Goal: Task Accomplishment & Management: Complete application form

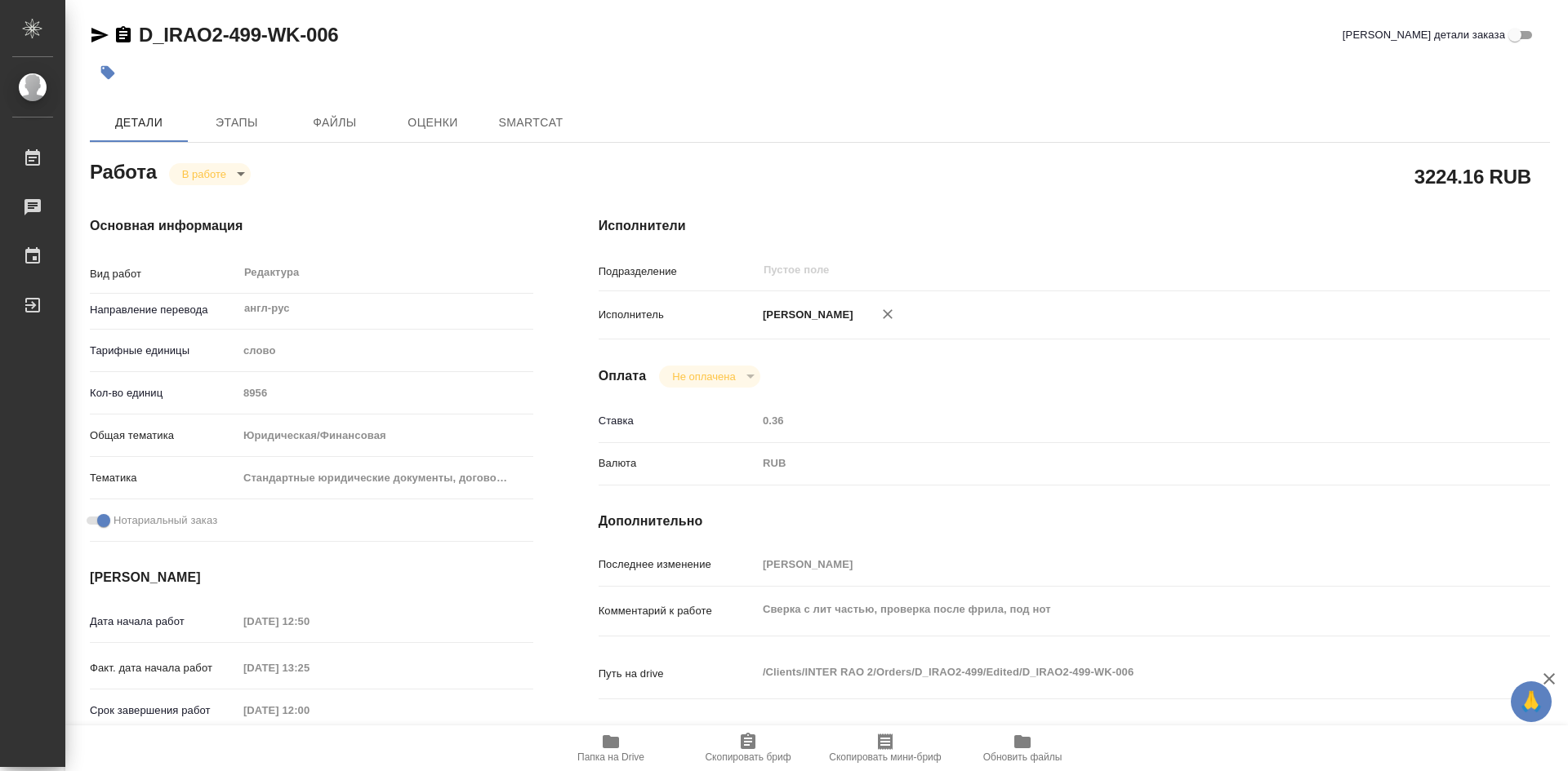
type textarea "x"
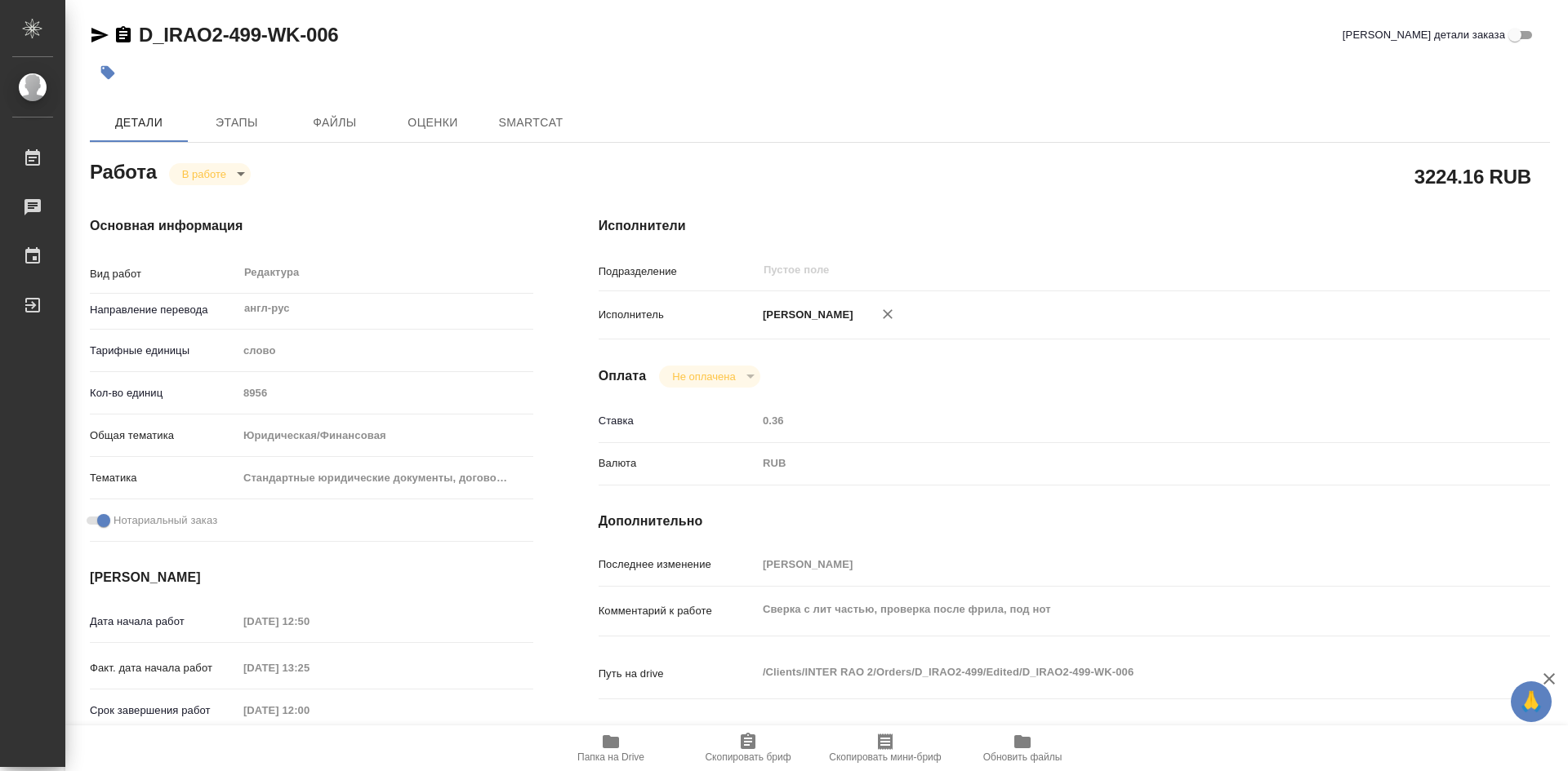
type textarea "x"
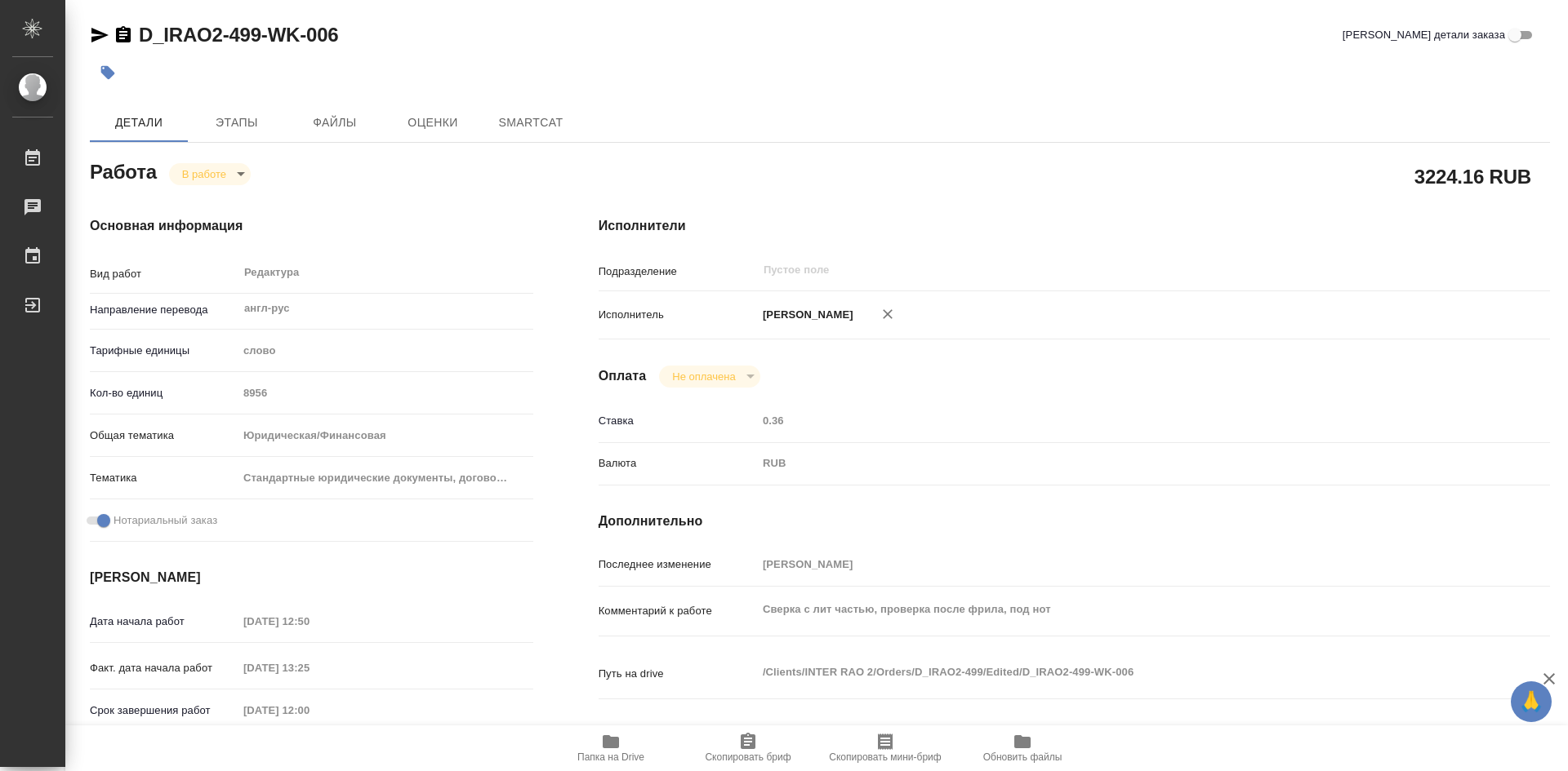
type textarea "x"
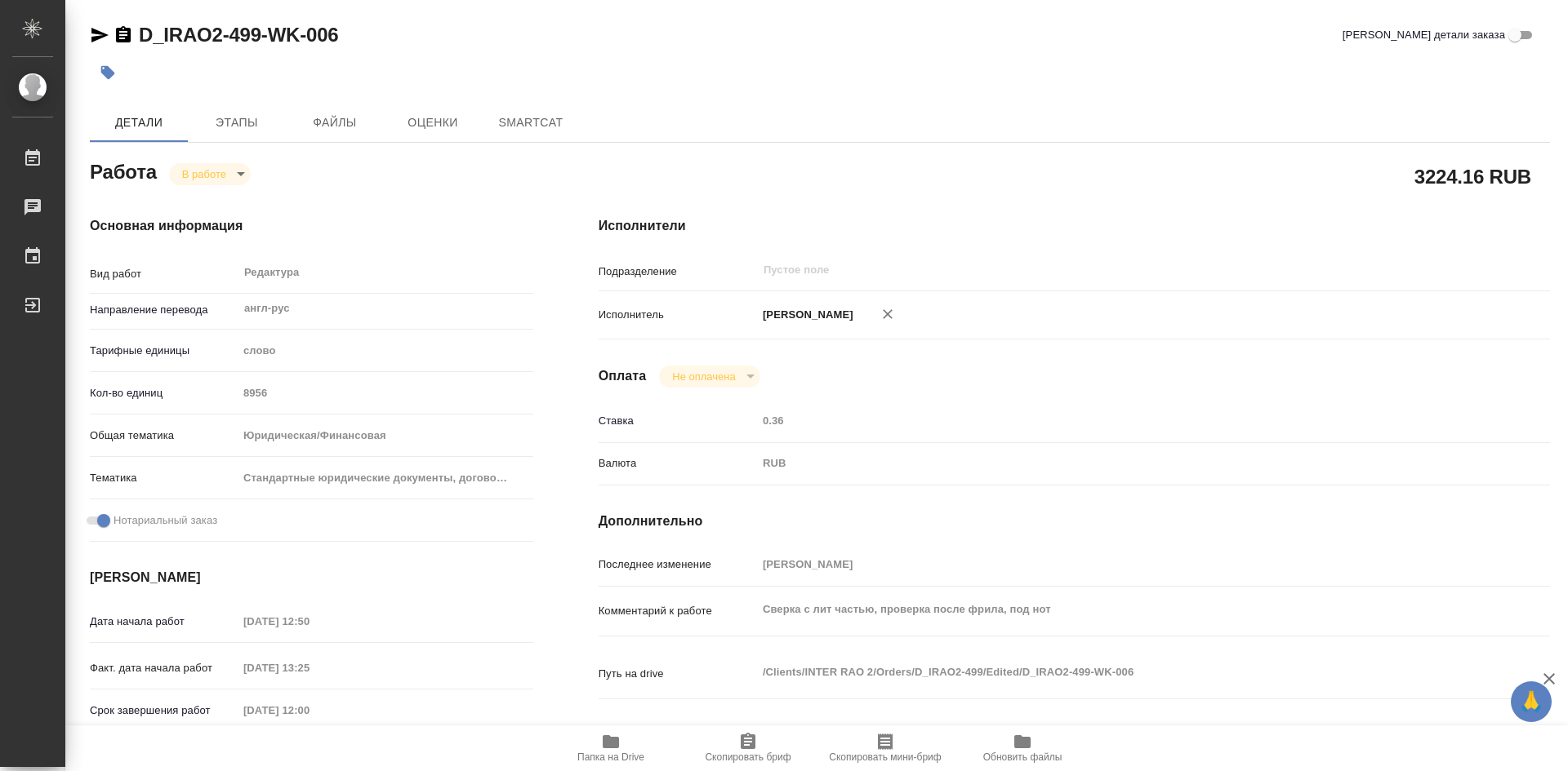
type textarea "x"
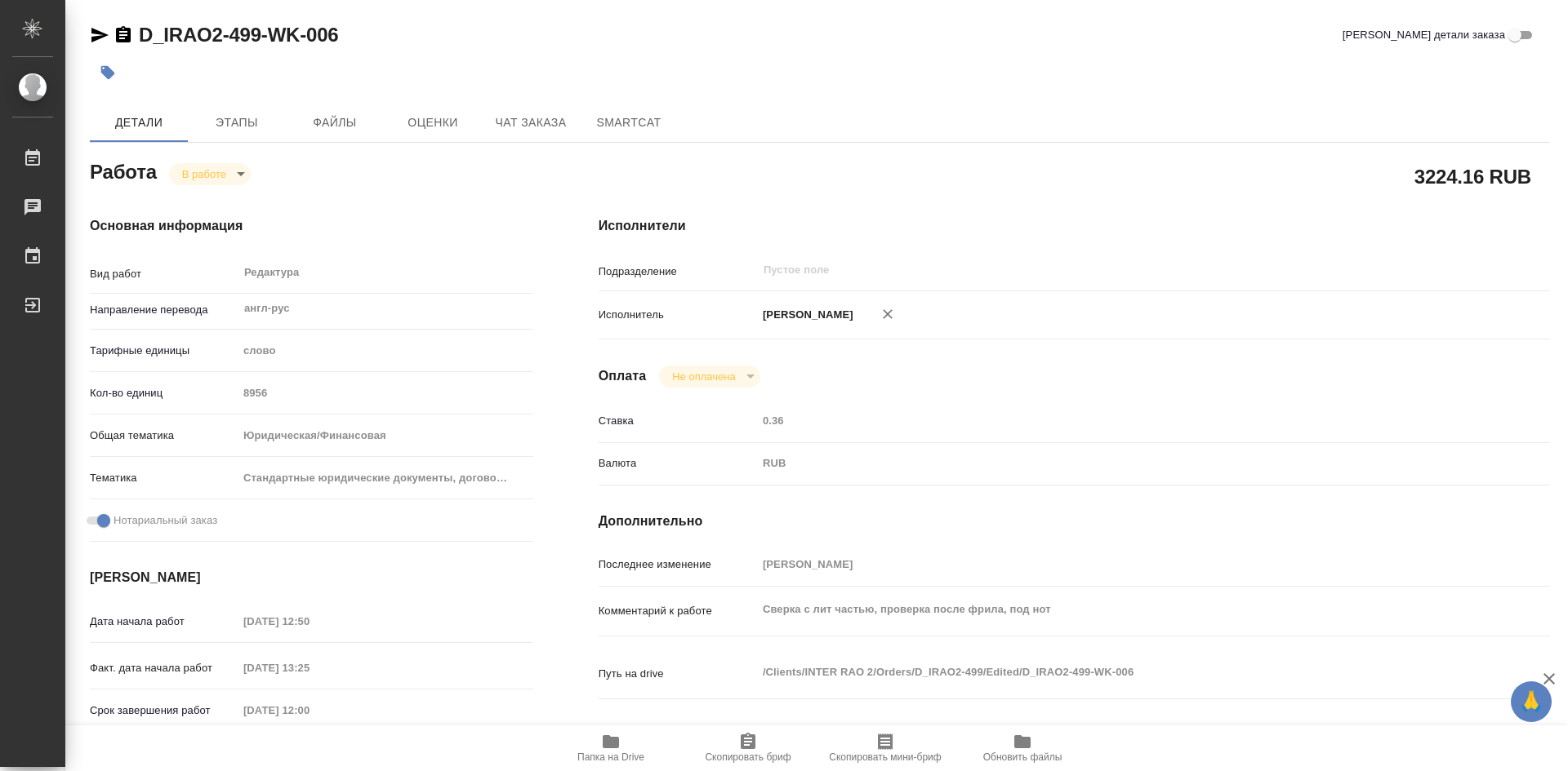
type textarea "x"
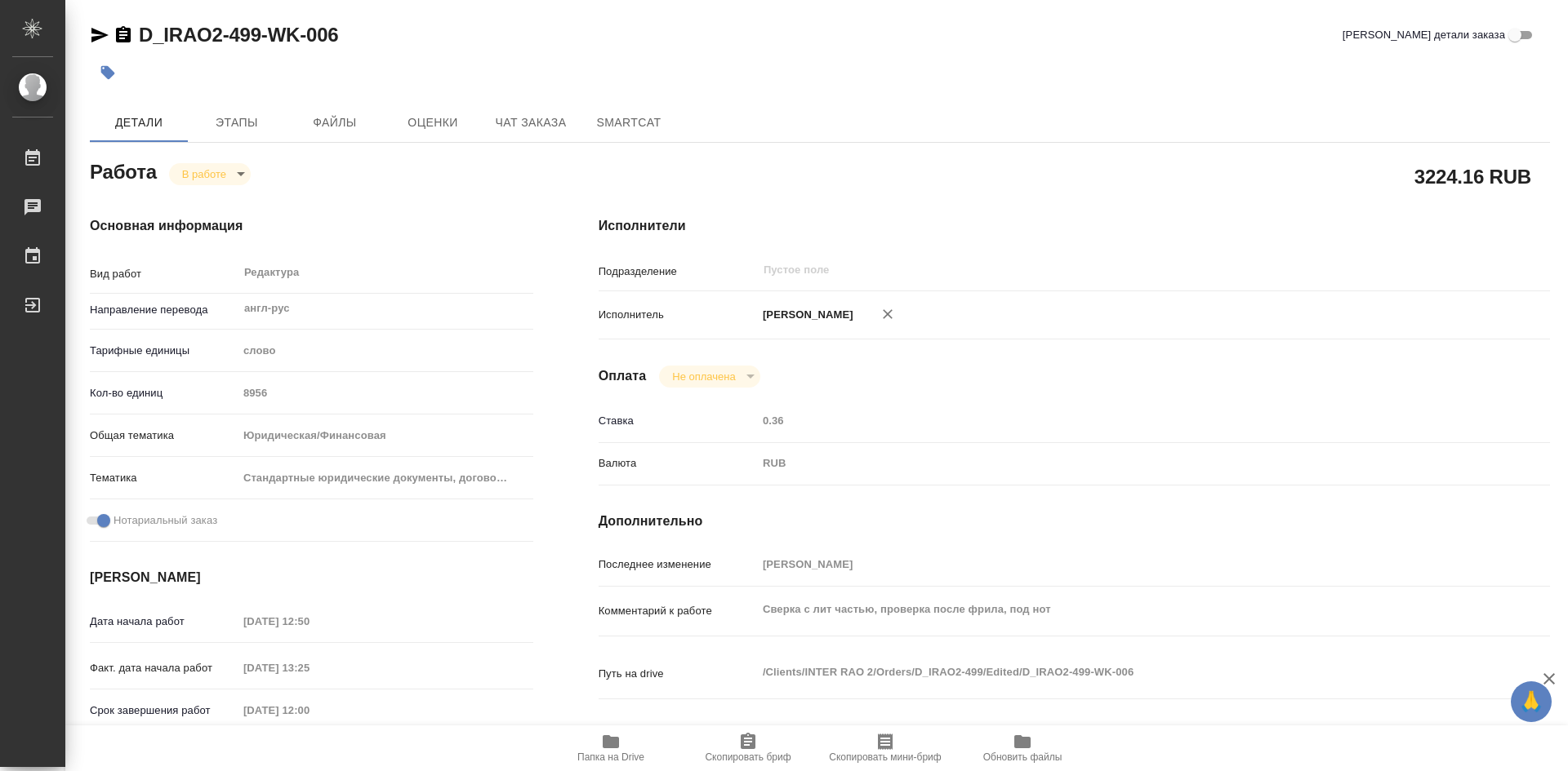
type textarea "x"
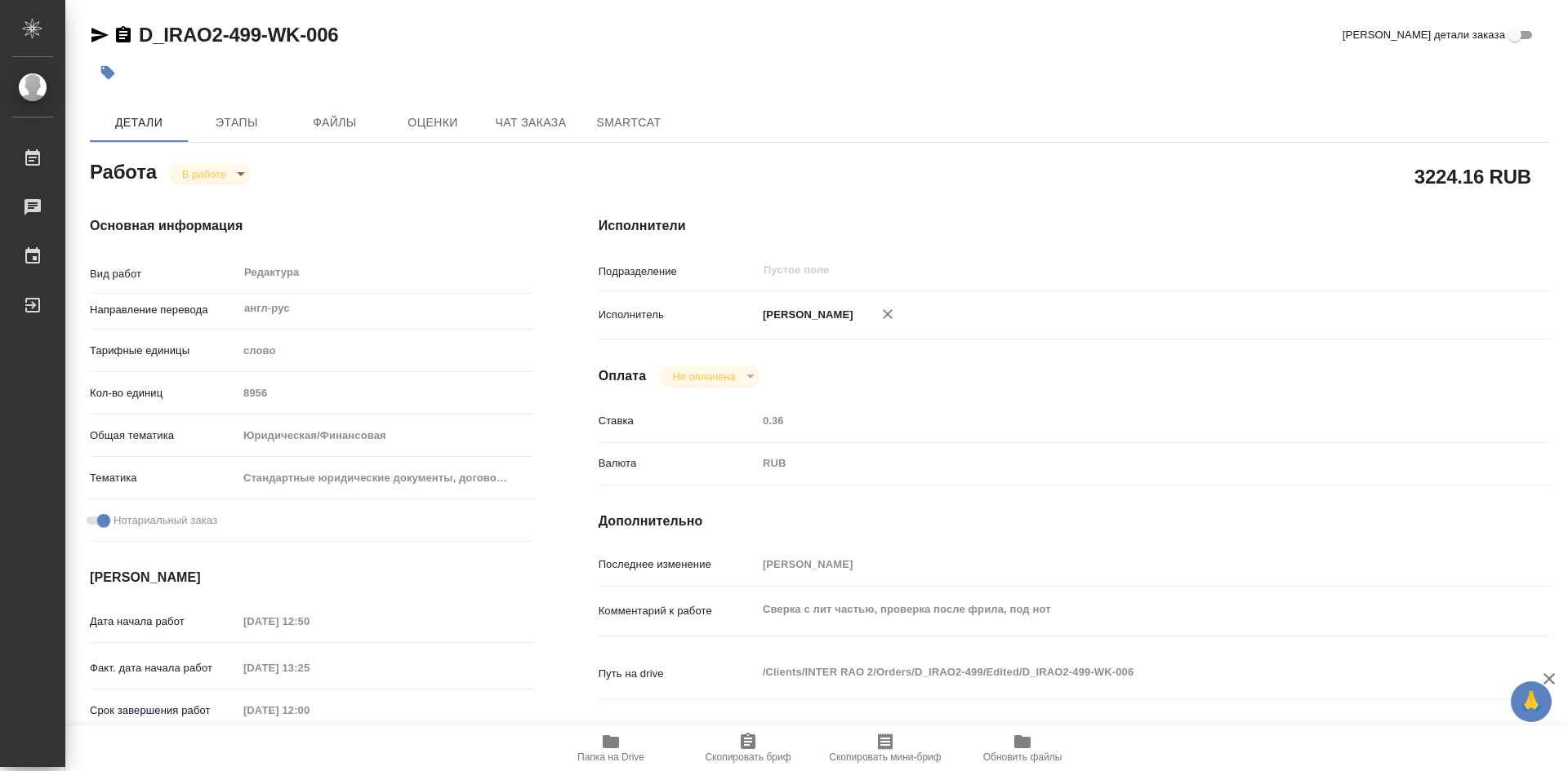
scroll to position [163, 0]
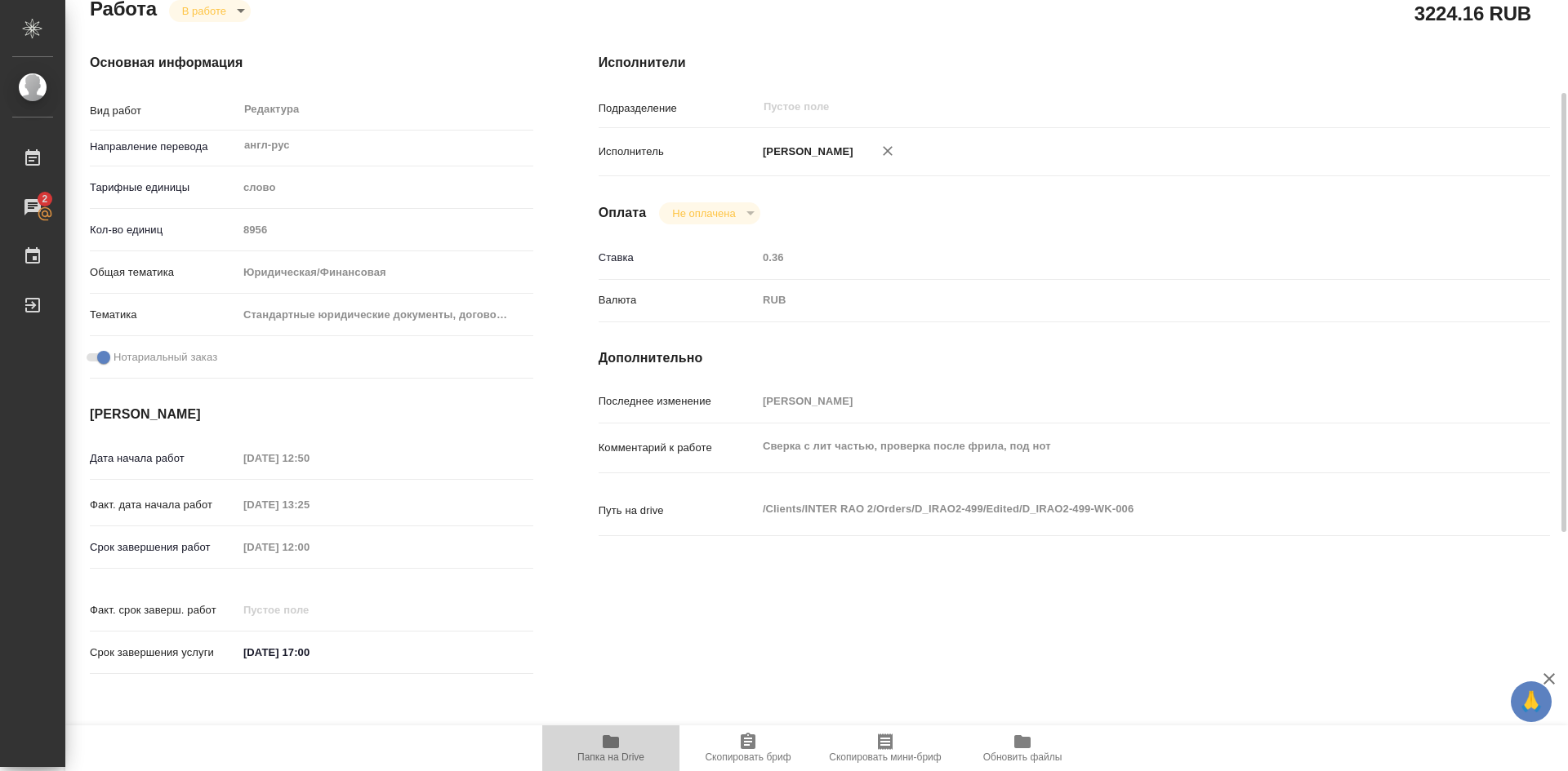
click at [606, 752] on span "Папка на Drive" at bounding box center [611, 758] width 67 height 11
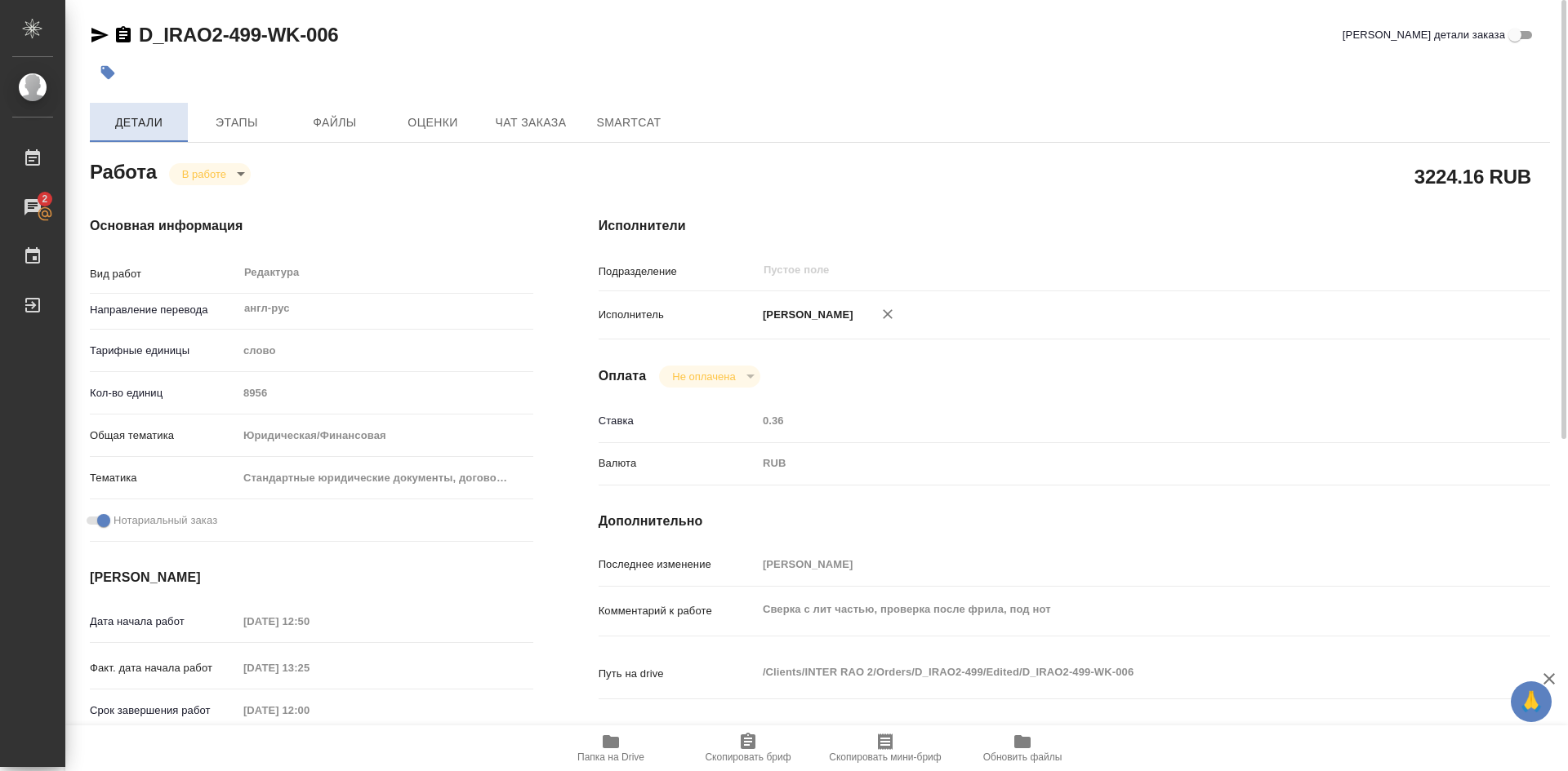
click at [149, 121] on span "Детали" at bounding box center [139, 122] width 79 height 21
click at [228, 122] on span "Этапы" at bounding box center [237, 122] width 79 height 21
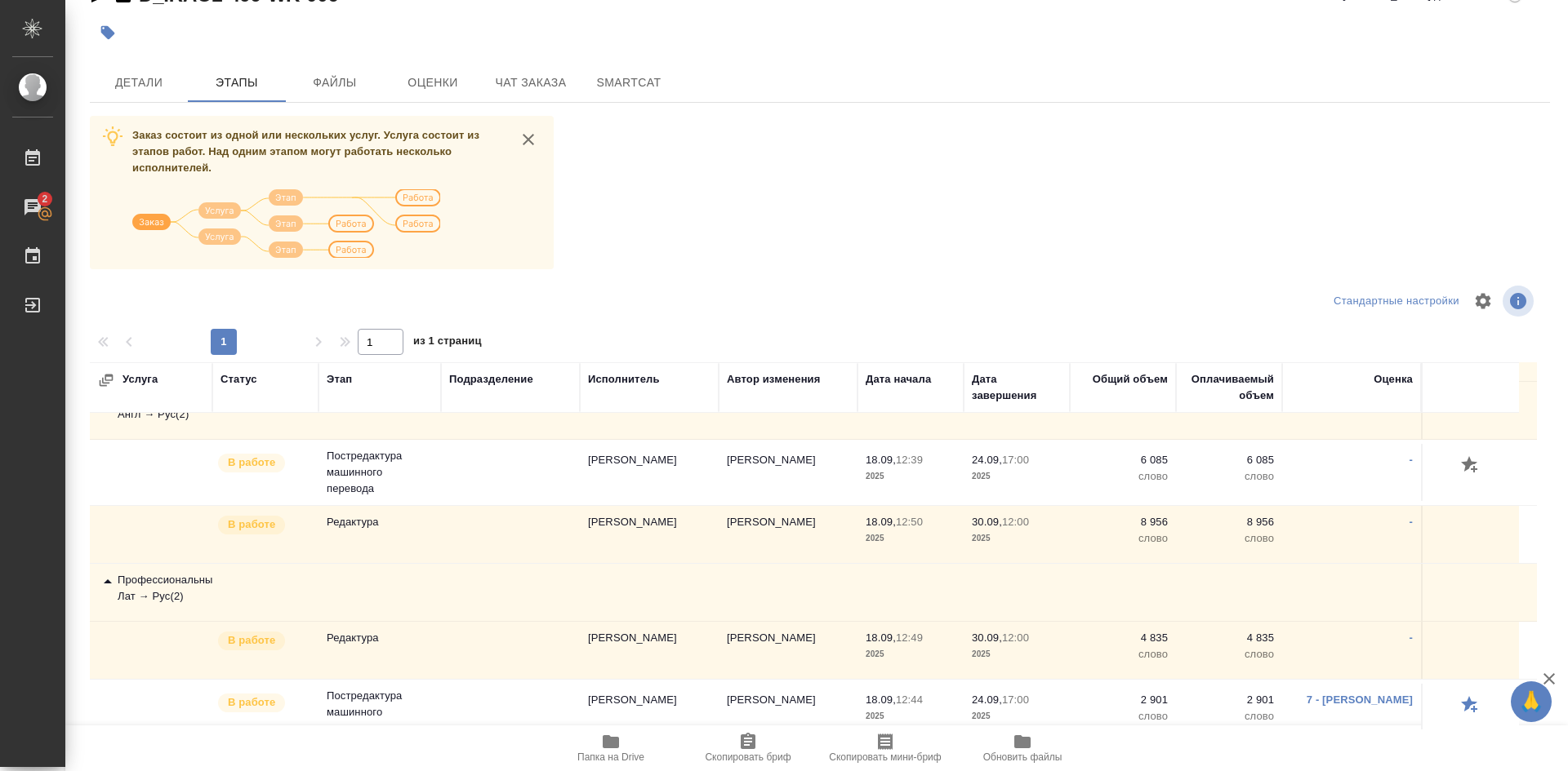
scroll to position [463, 0]
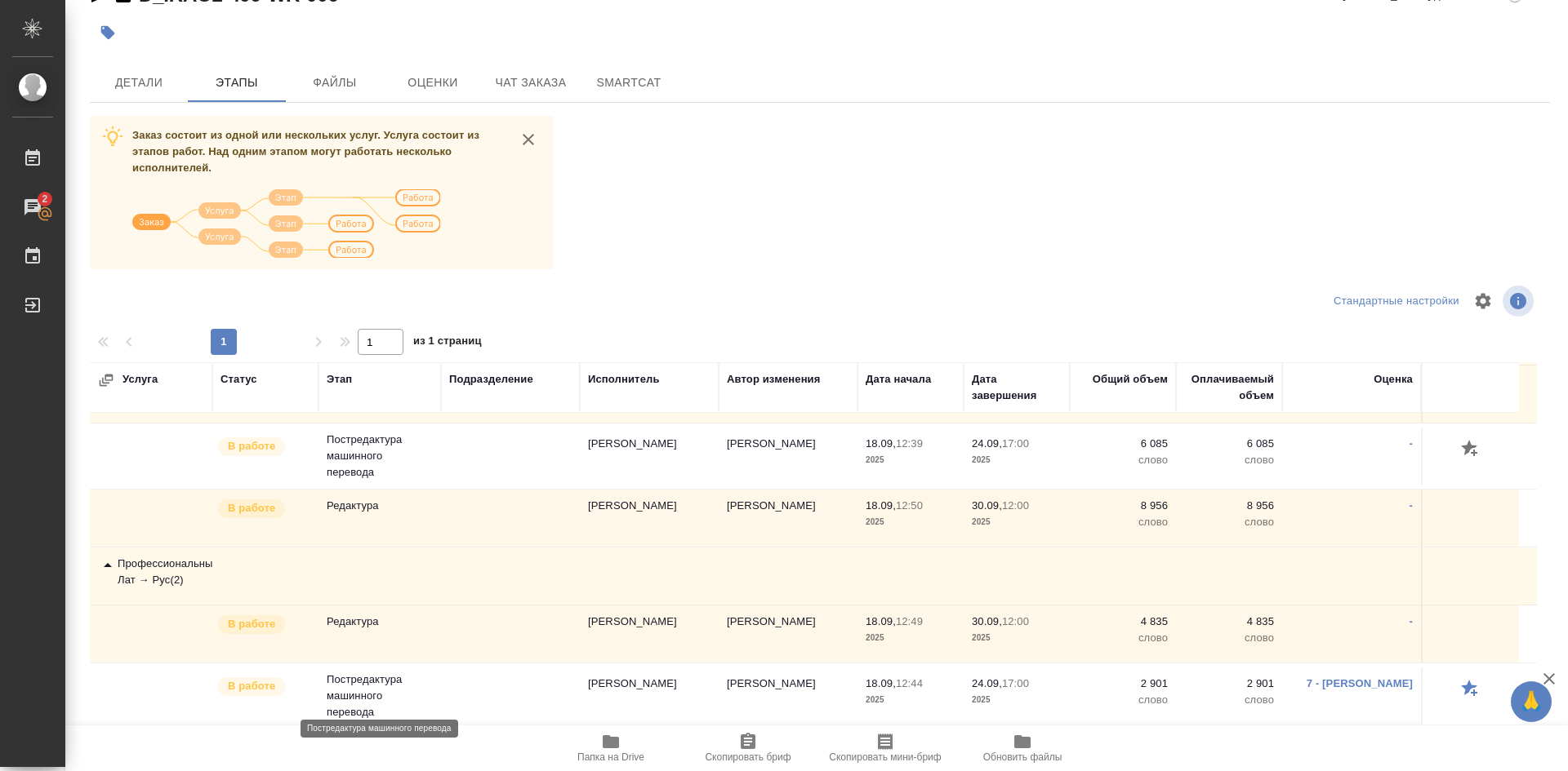
click at [331, 680] on p "Постредактура машинного перевода" at bounding box center [379, 696] width 106 height 49
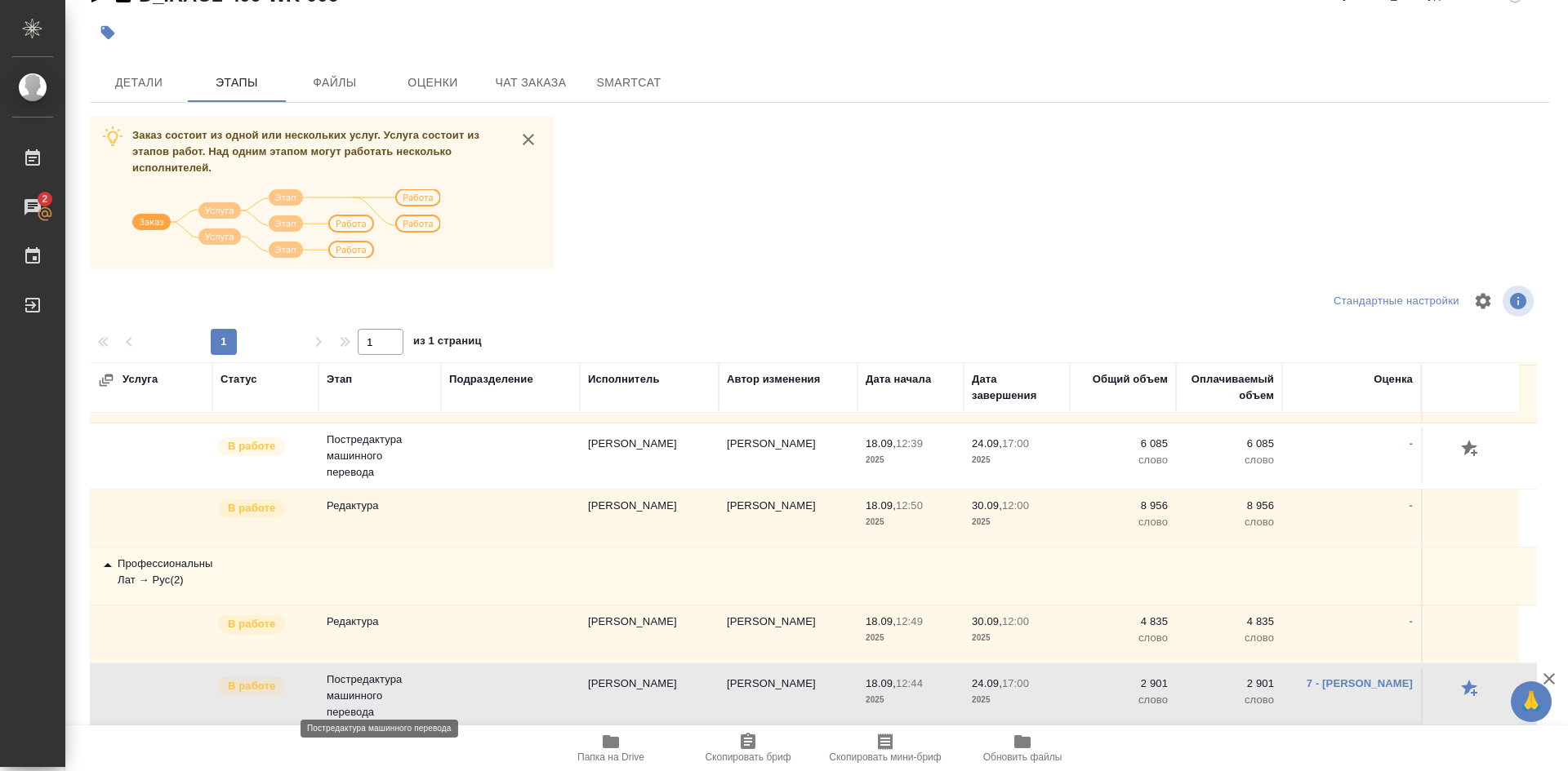
click at [331, 680] on p "Постредактура машинного перевода" at bounding box center [379, 696] width 106 height 49
click at [166, 562] on div "Профессиональный Лат → Рус ( 2 )" at bounding box center [150, 573] width 106 height 33
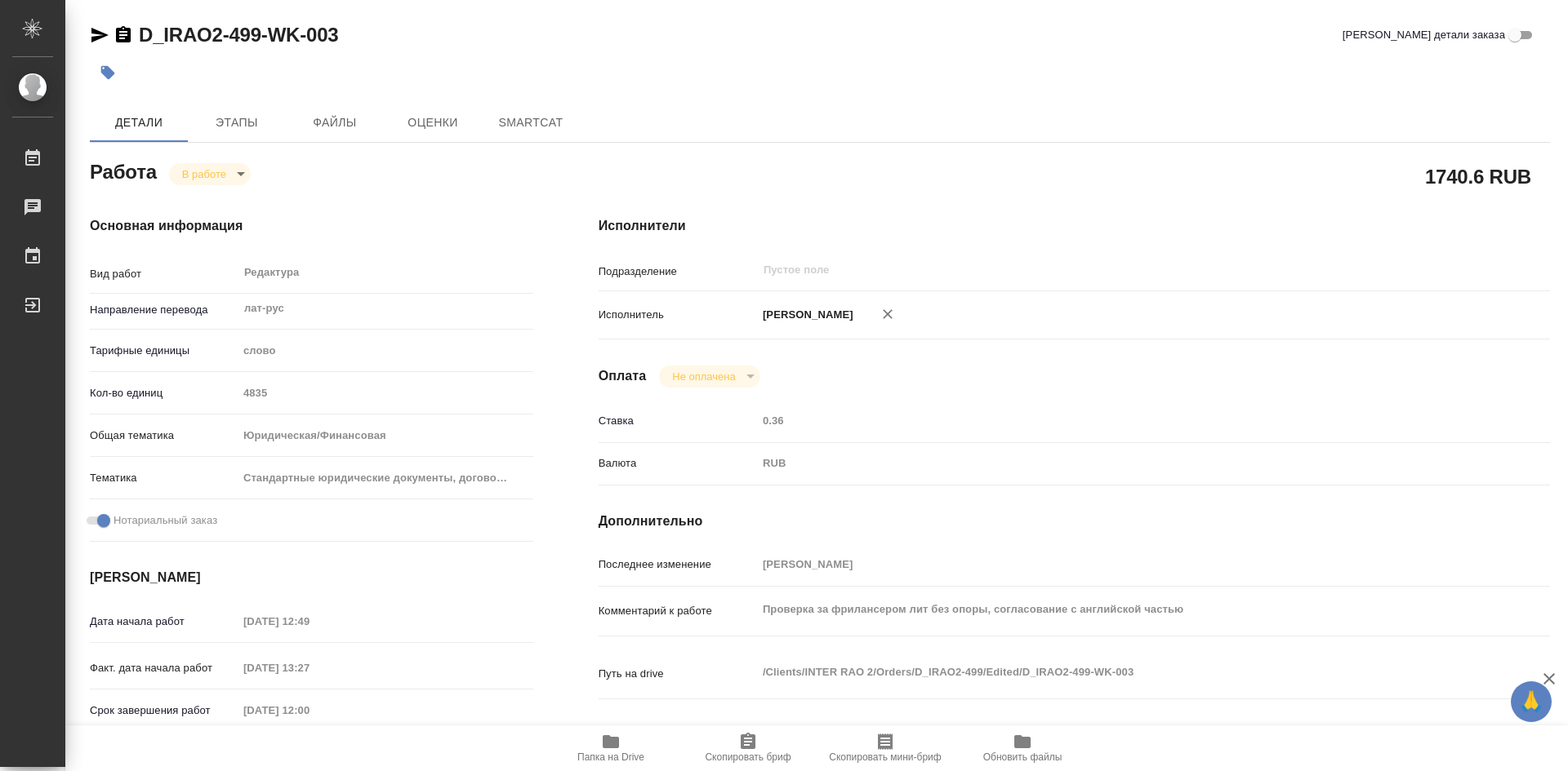
type textarea "x"
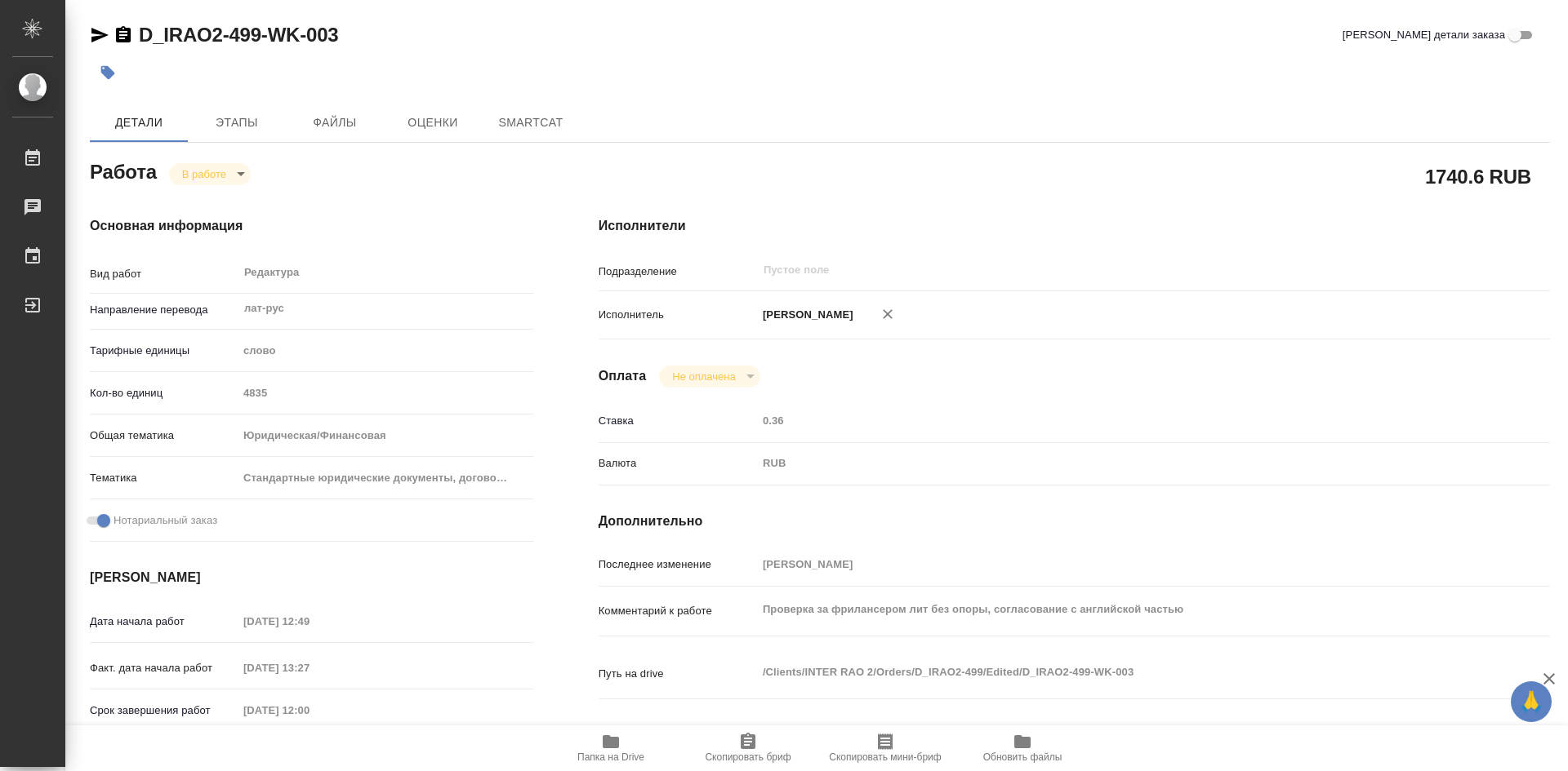
type textarea "x"
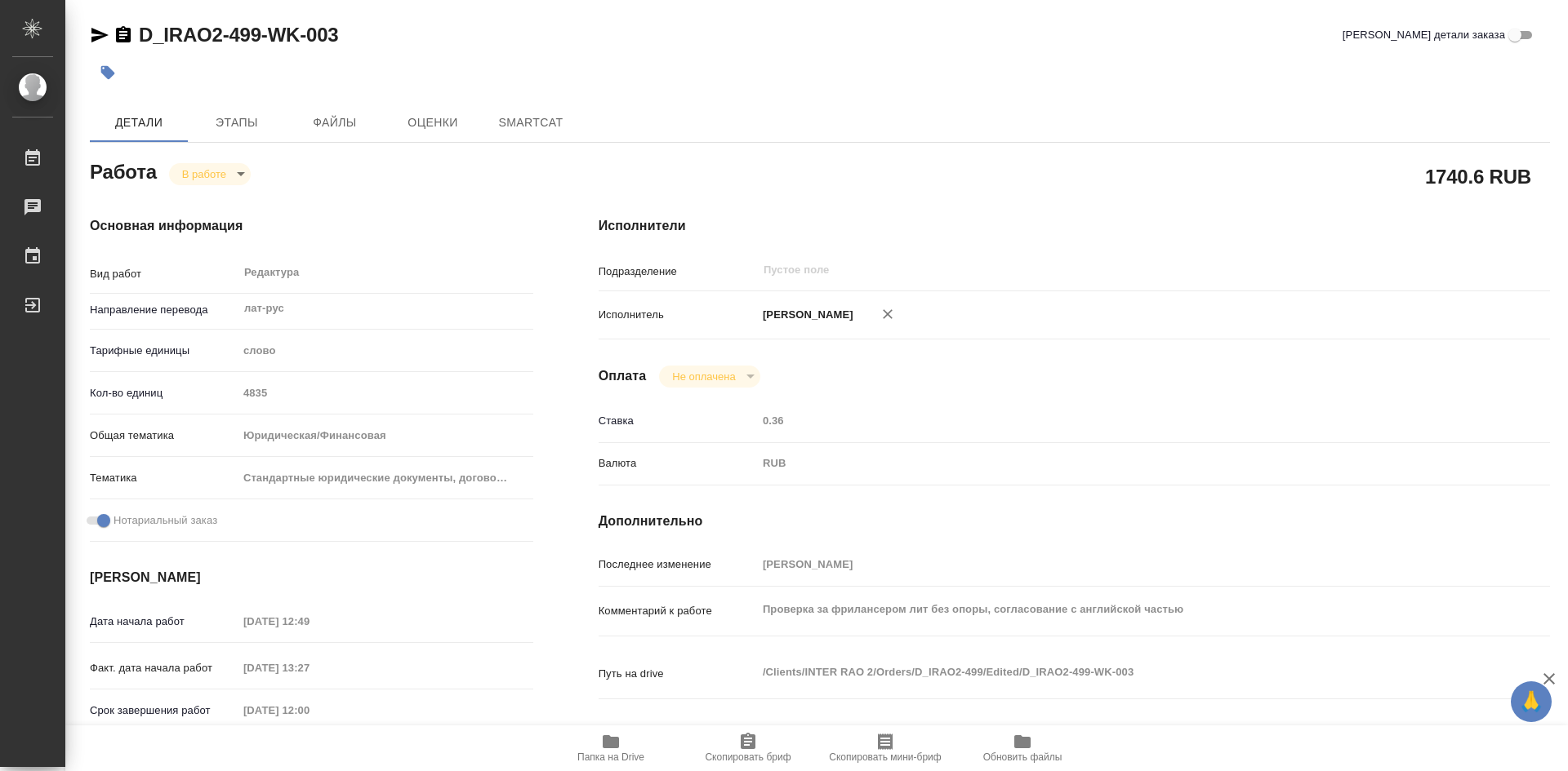
type textarea "x"
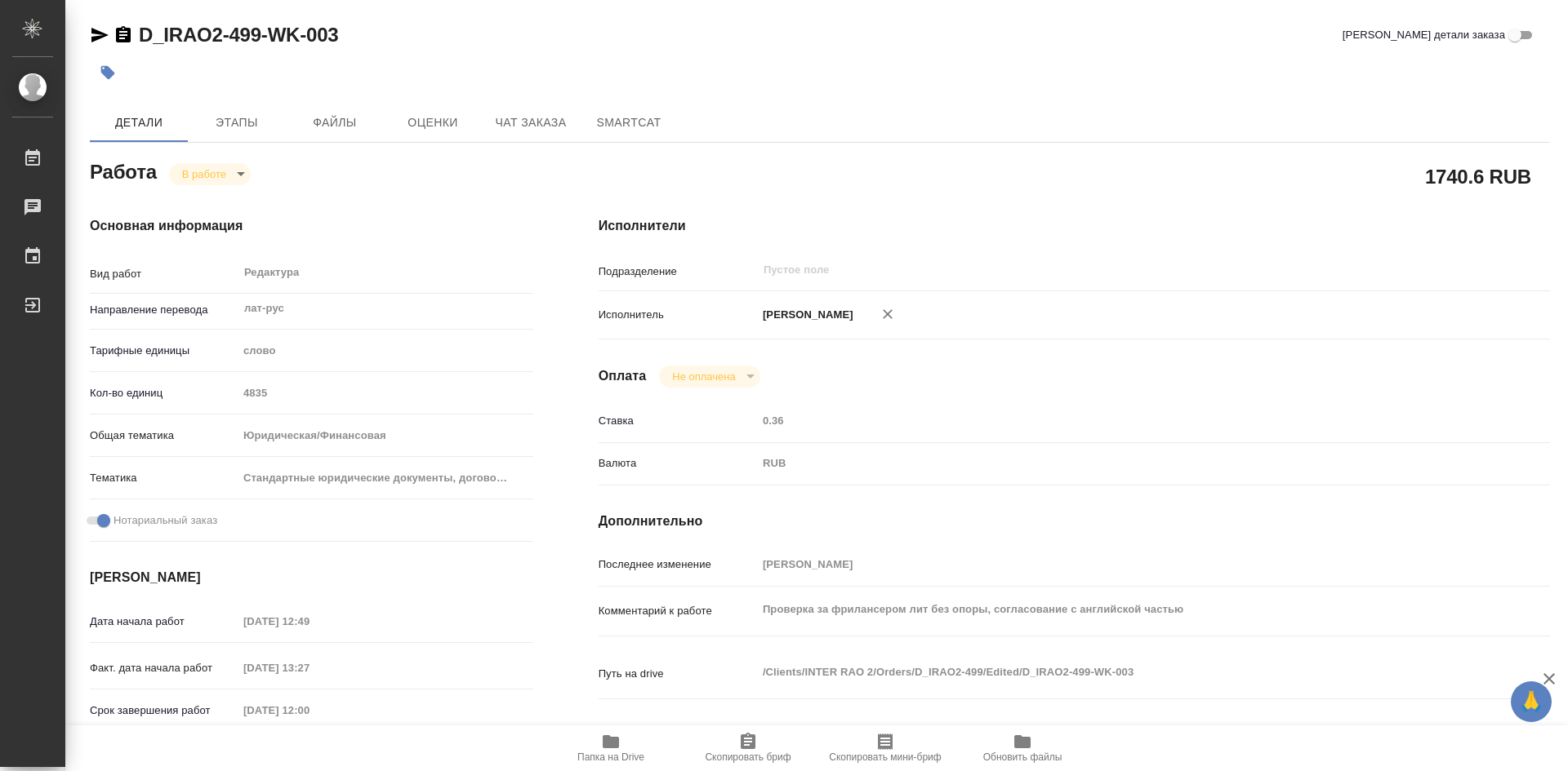
type textarea "x"
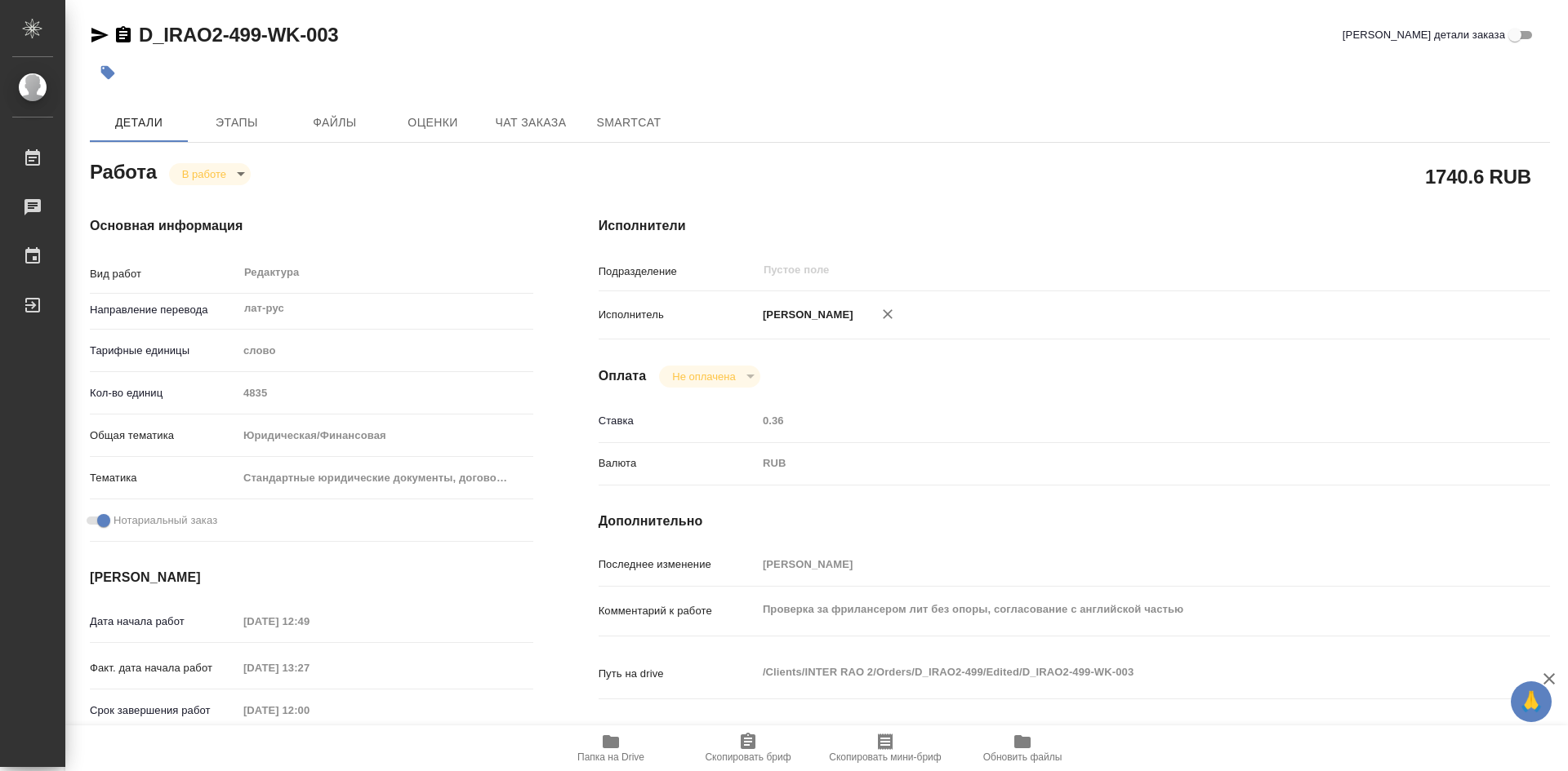
type textarea "x"
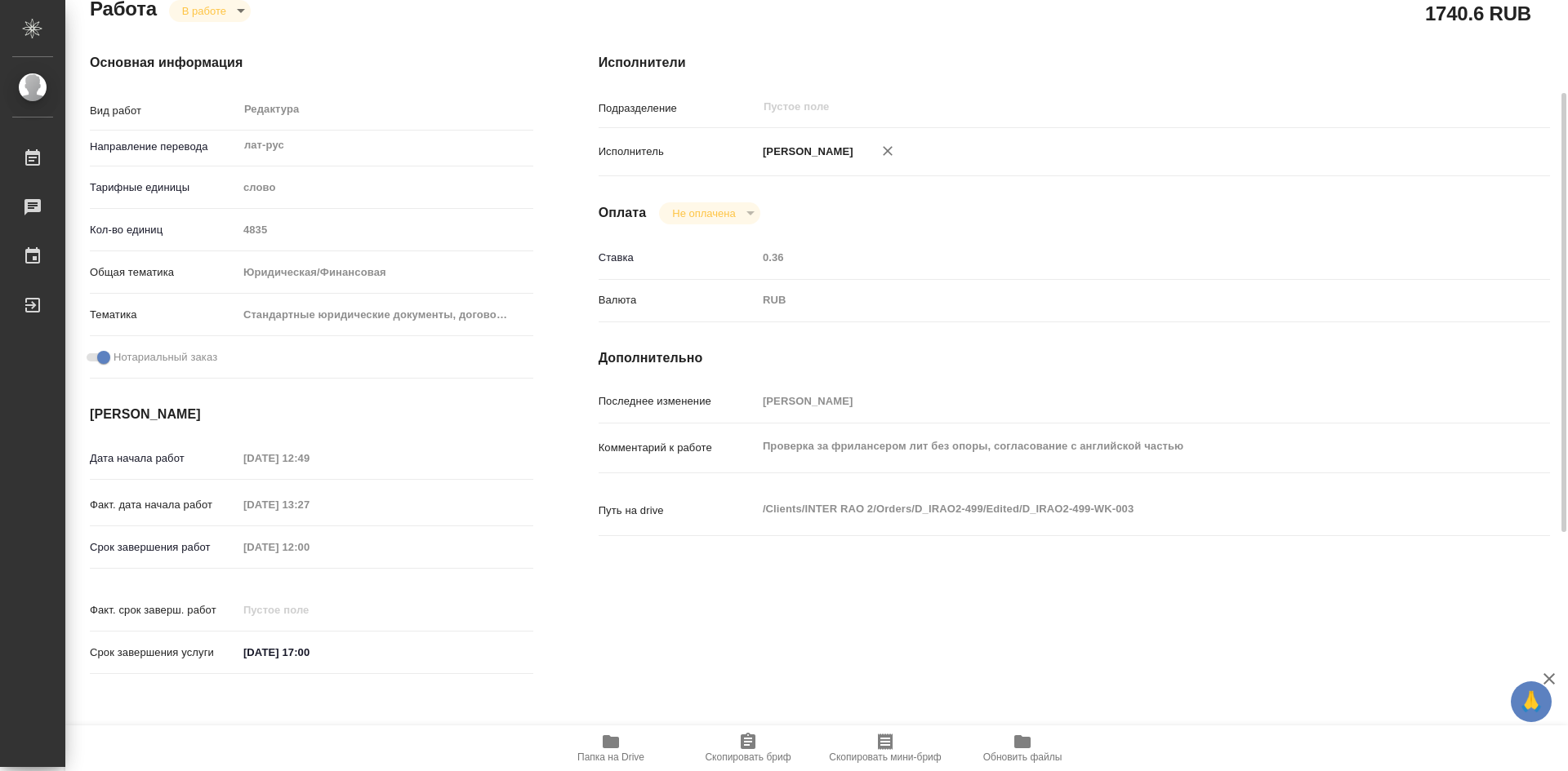
scroll to position [82, 0]
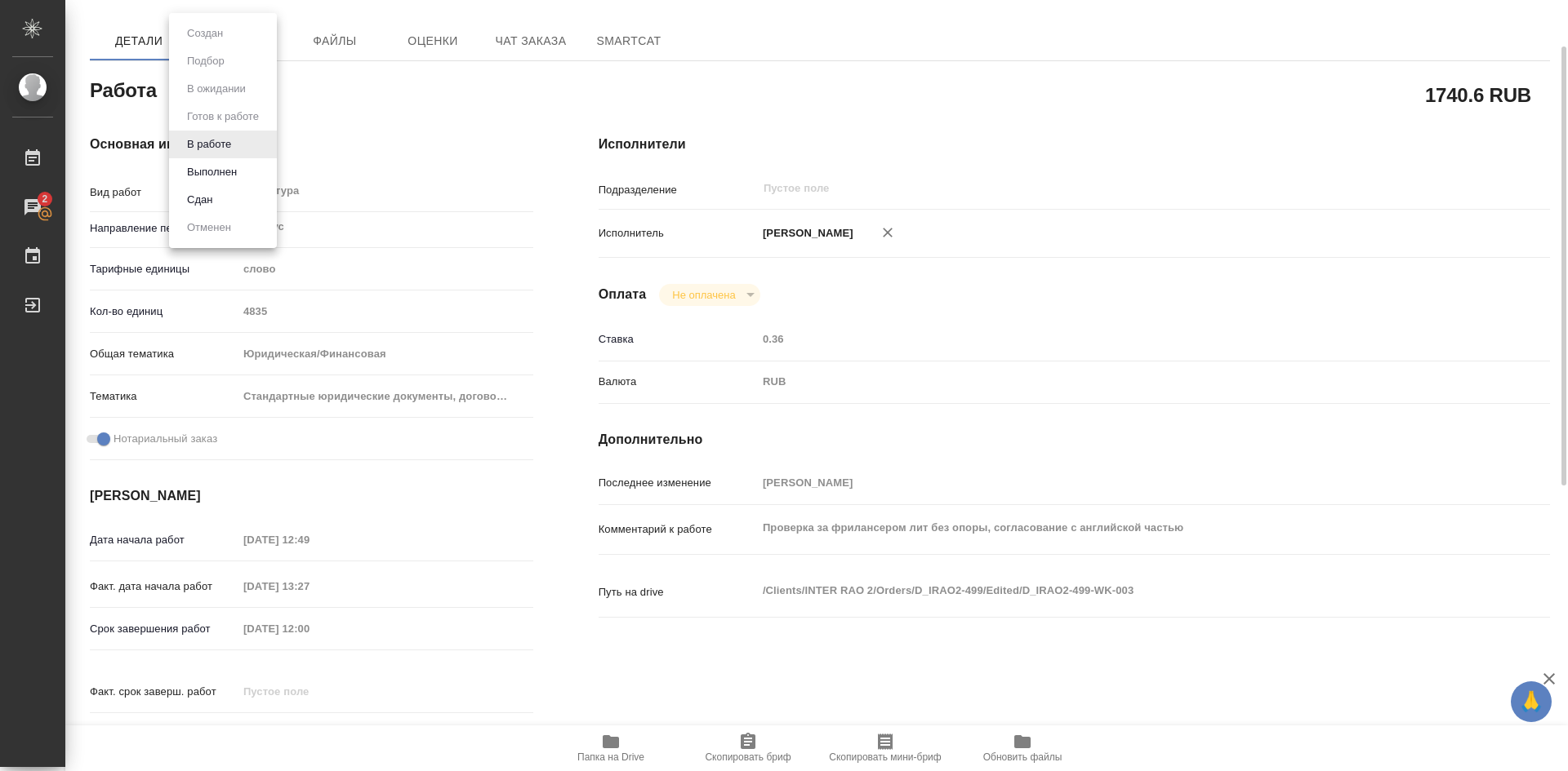
click at [239, 94] on body "🙏 .cls-1 fill:#fff; AWATERA [PERSON_NAME] Работы 2 Чаты График Выйти D_IRAO2-49…" at bounding box center [784, 386] width 1568 height 771
click at [205, 173] on button "Выполнен" at bounding box center [212, 172] width 60 height 18
type textarea "x"
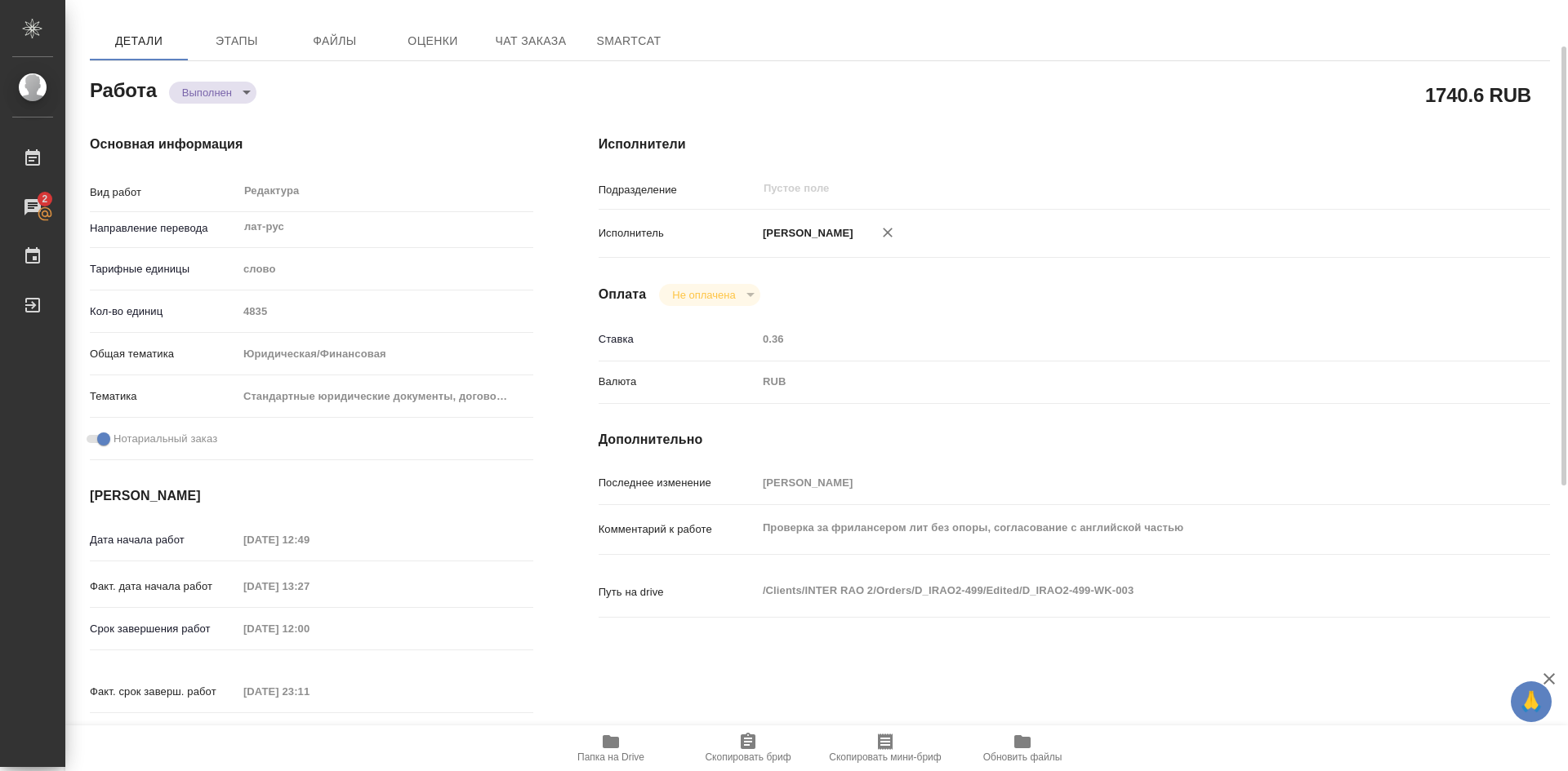
type textarea "x"
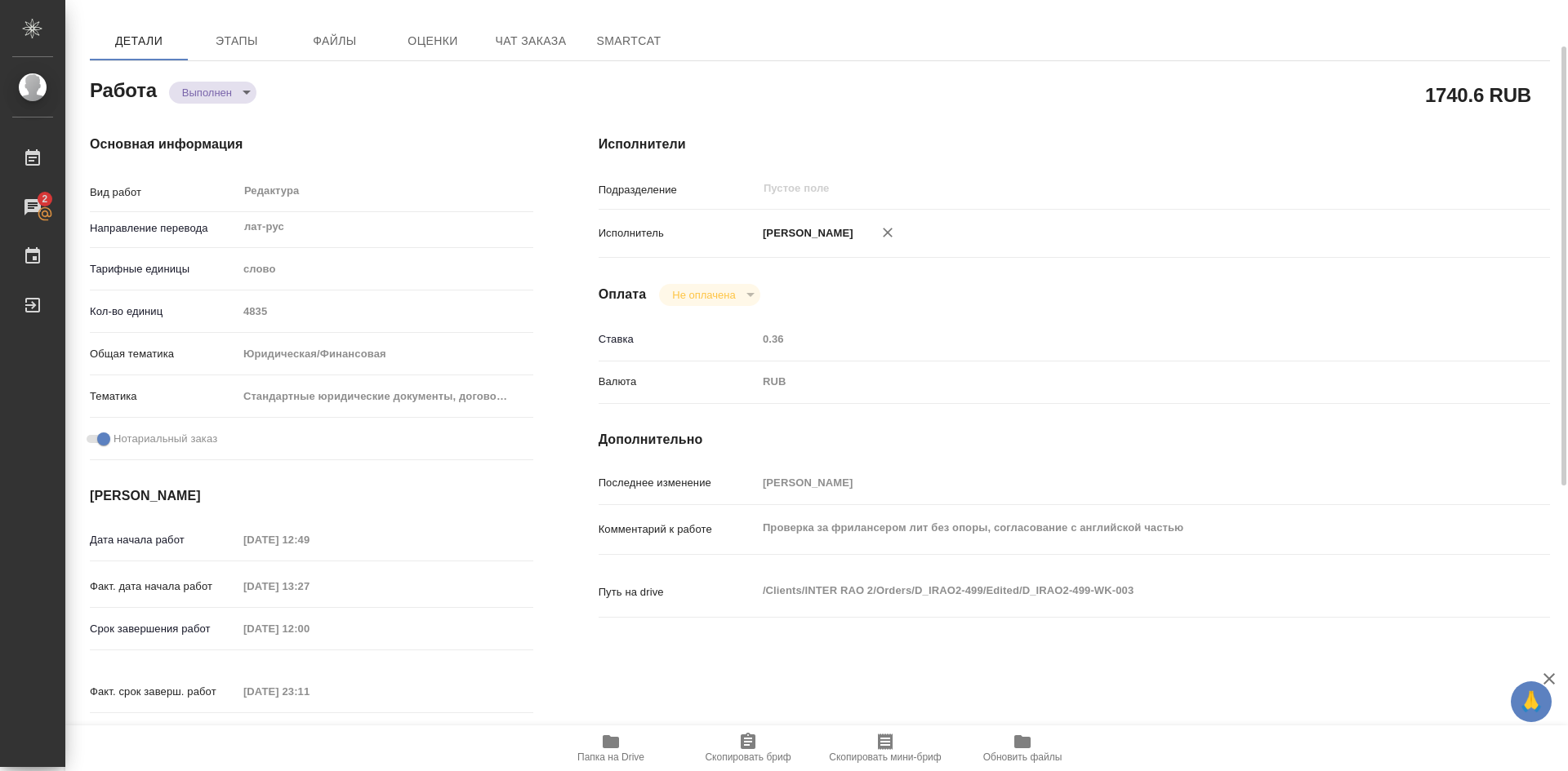
type textarea "x"
click at [617, 744] on icon "button" at bounding box center [610, 742] width 16 height 13
type textarea "x"
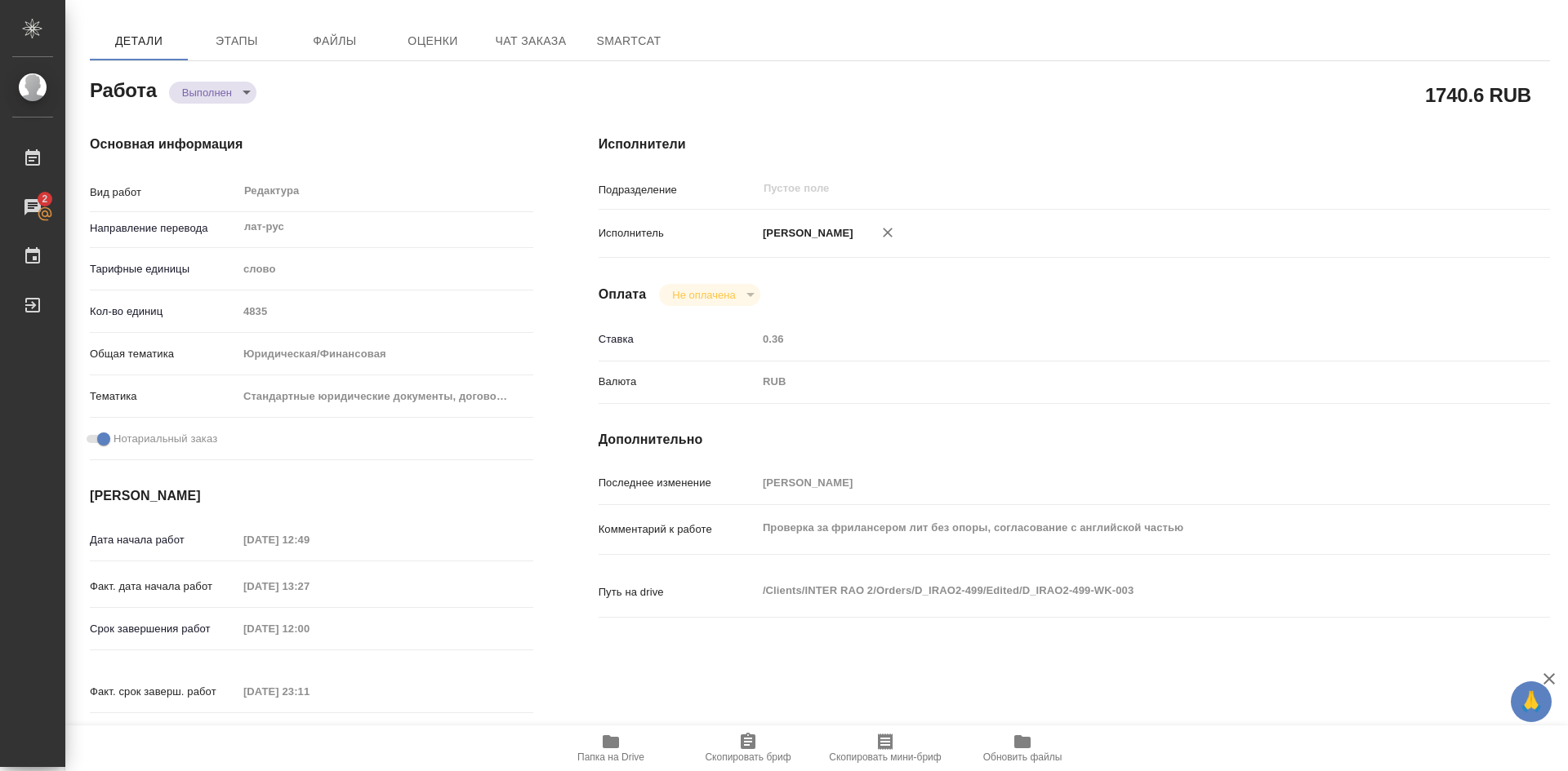
type textarea "x"
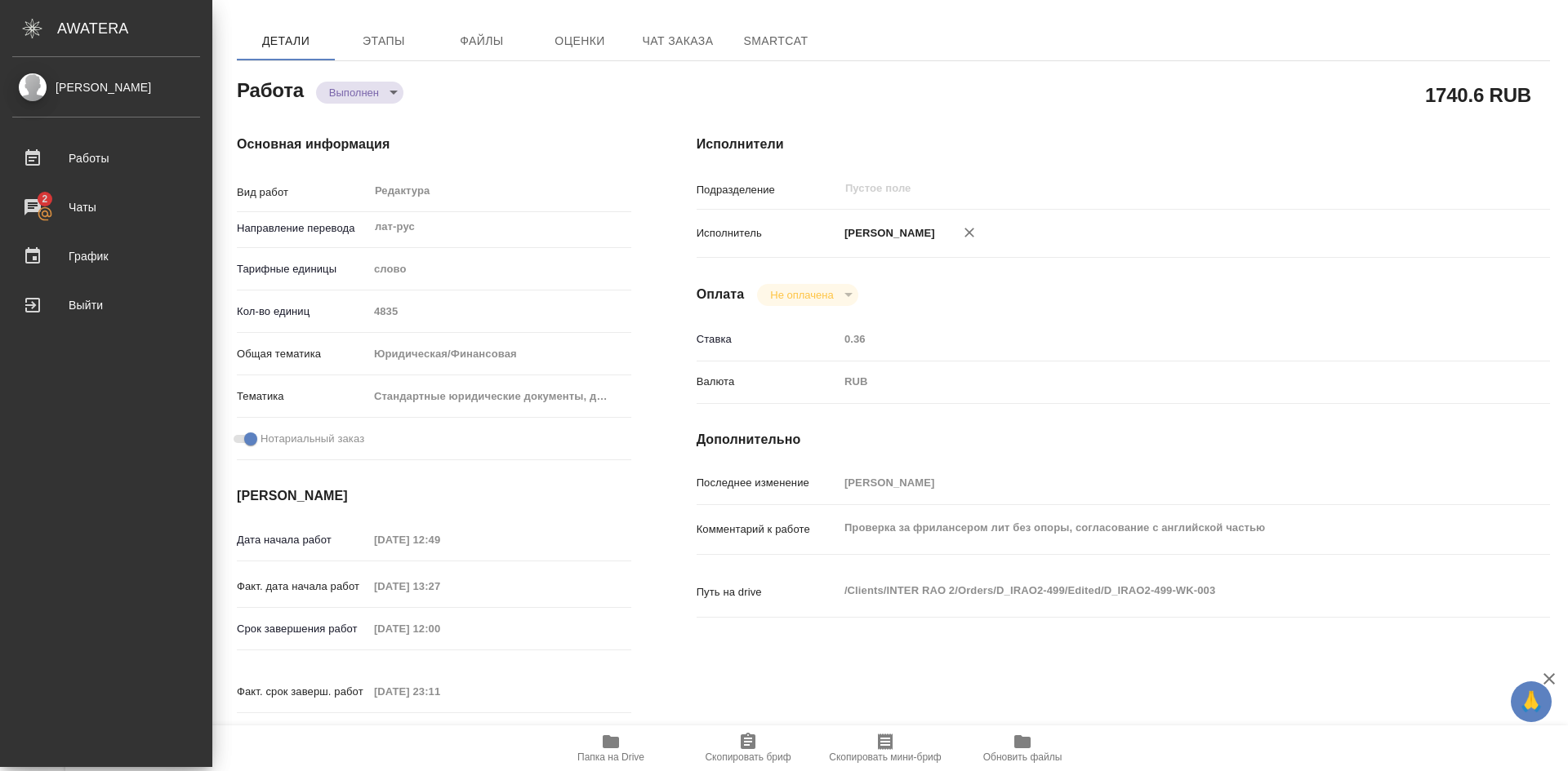
type textarea "x"
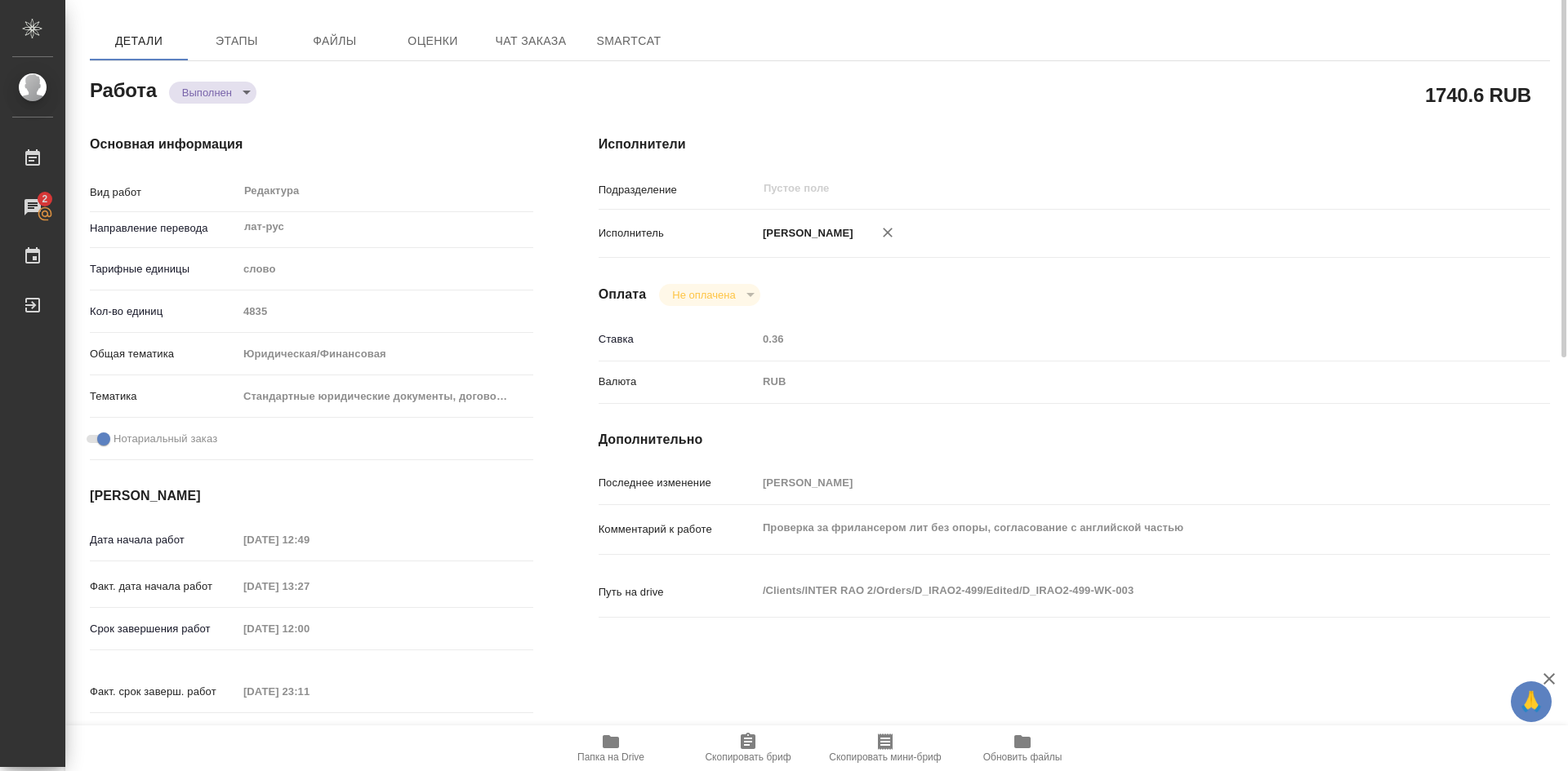
scroll to position [0, 0]
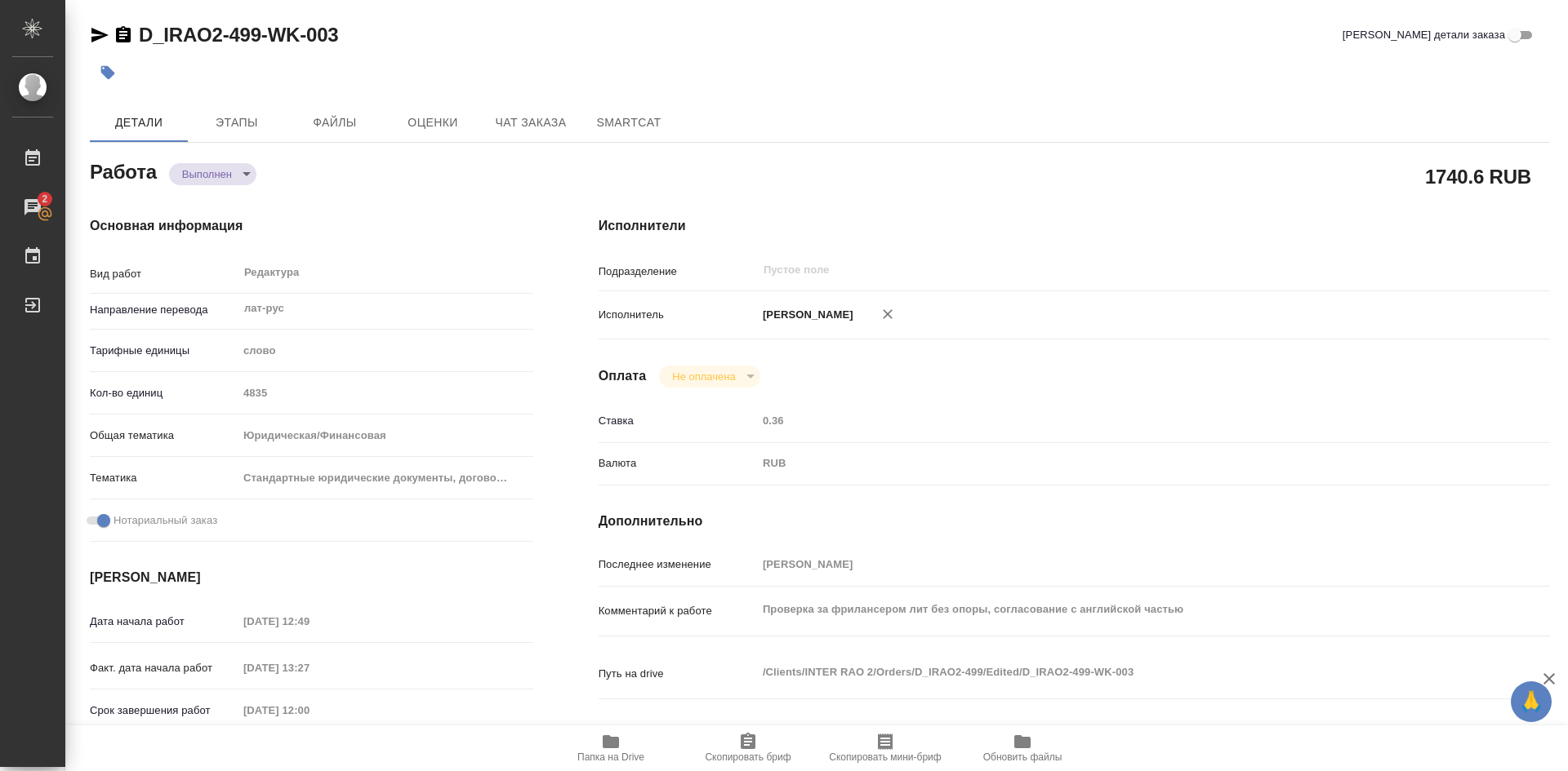
type textarea "x"
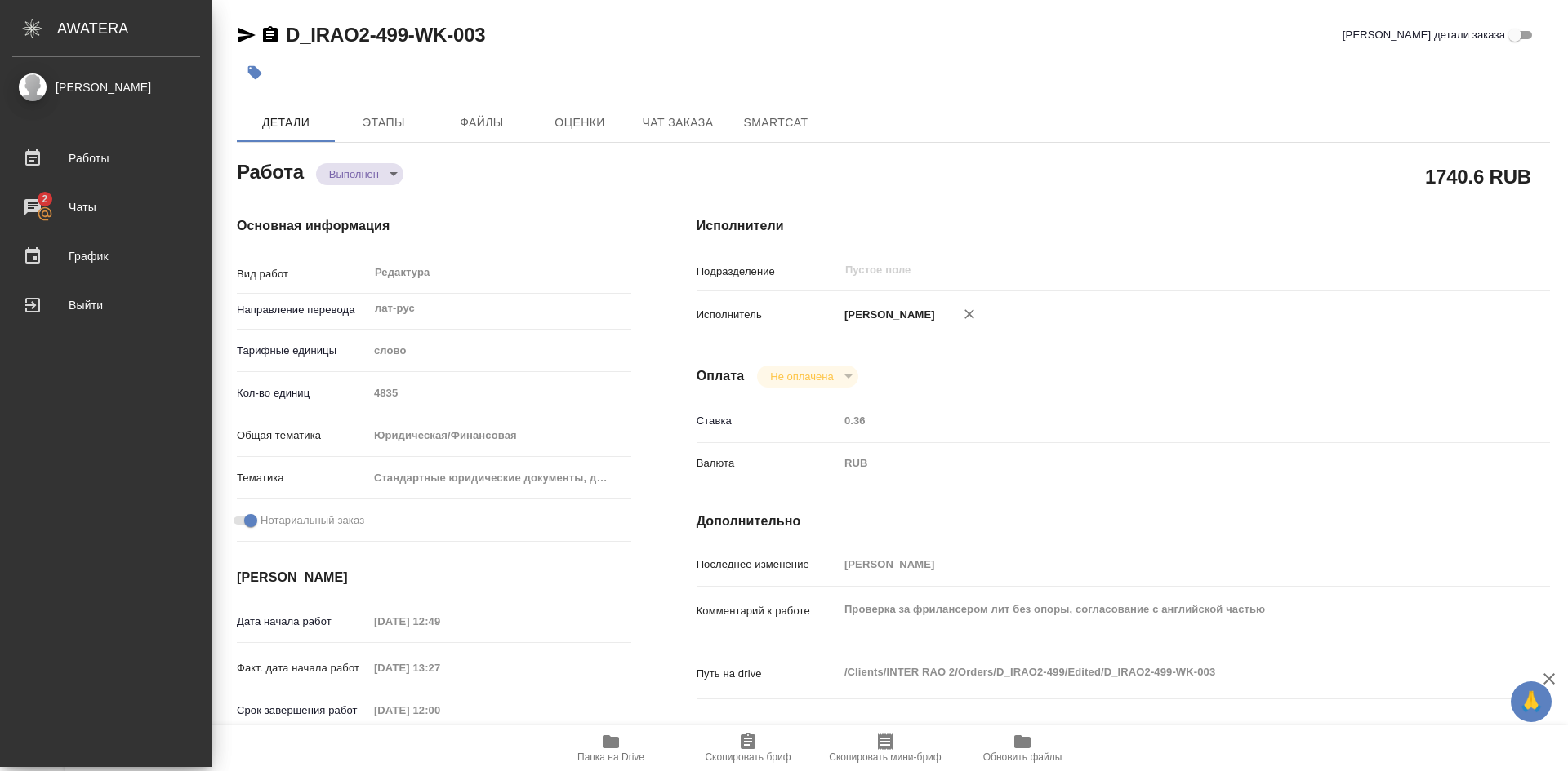
type textarea "x"
